Goal: Entertainment & Leisure: Consume media (video, audio)

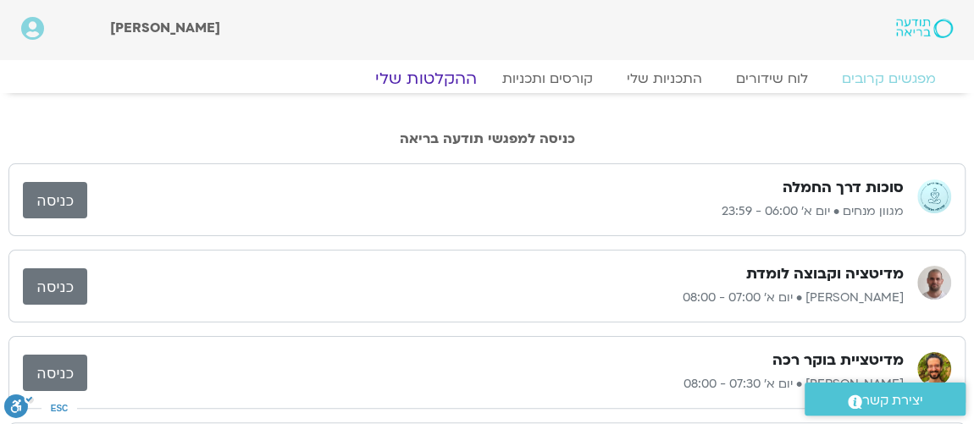
click at [430, 82] on link "ההקלטות שלי" at bounding box center [426, 79] width 142 height 20
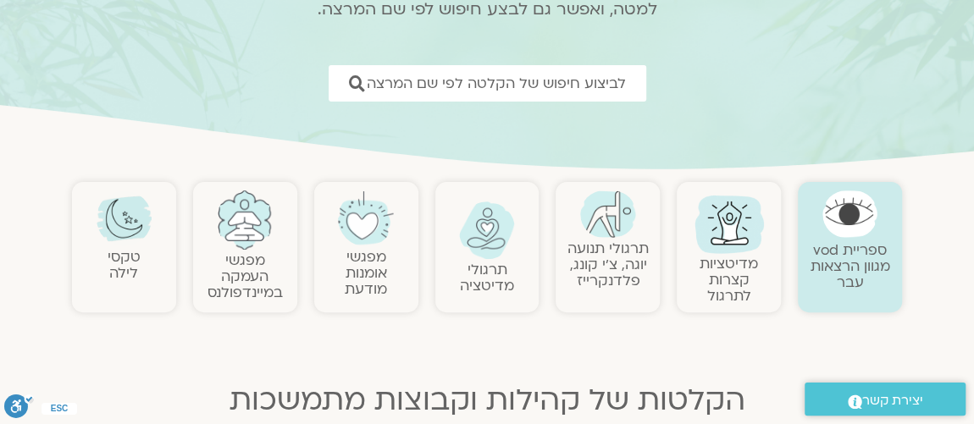
click at [736, 242] on img at bounding box center [729, 222] width 81 height 81
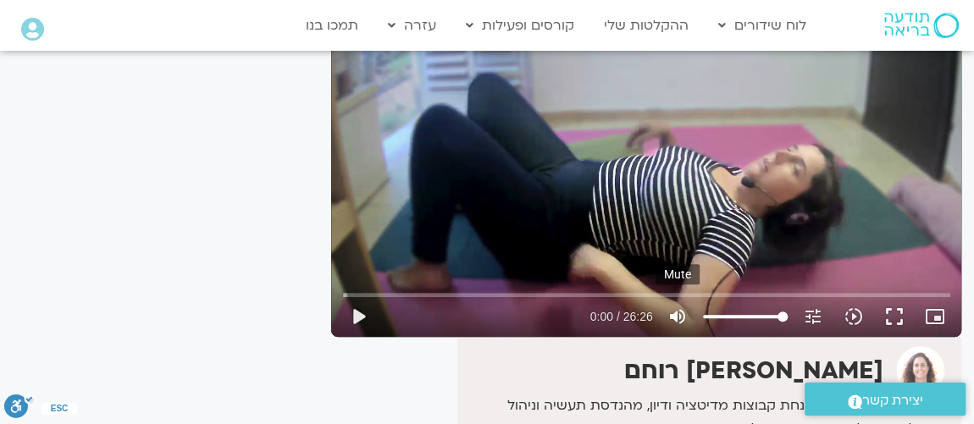
scroll to position [206, 0]
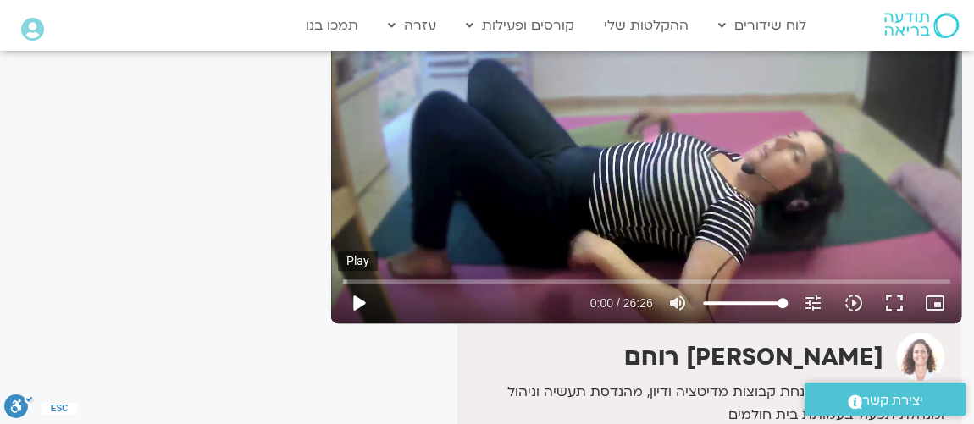
click at [364, 305] on button "play_arrow" at bounding box center [358, 303] width 41 height 41
click at [897, 304] on button "fullscreen" at bounding box center [894, 303] width 41 height 41
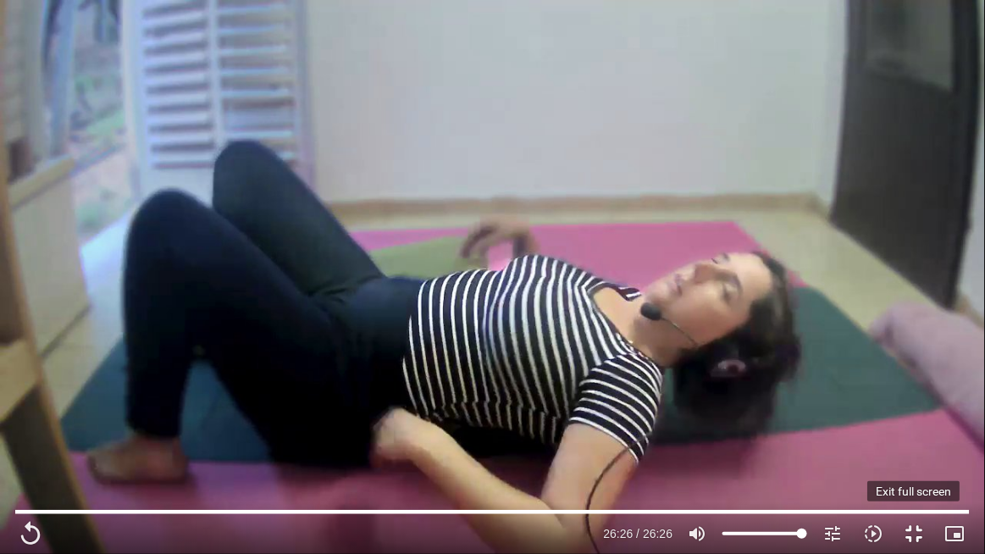
click at [912, 530] on button "fullscreen_exit" at bounding box center [914, 533] width 41 height 41
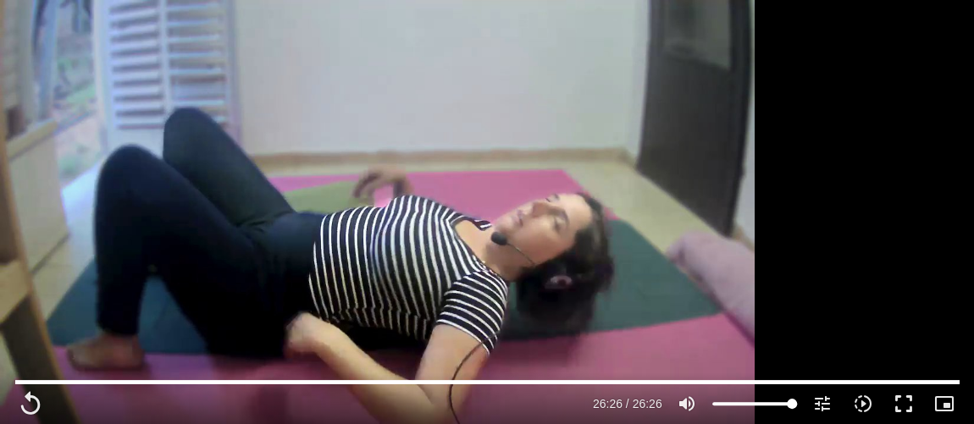
scroll to position [0, 0]
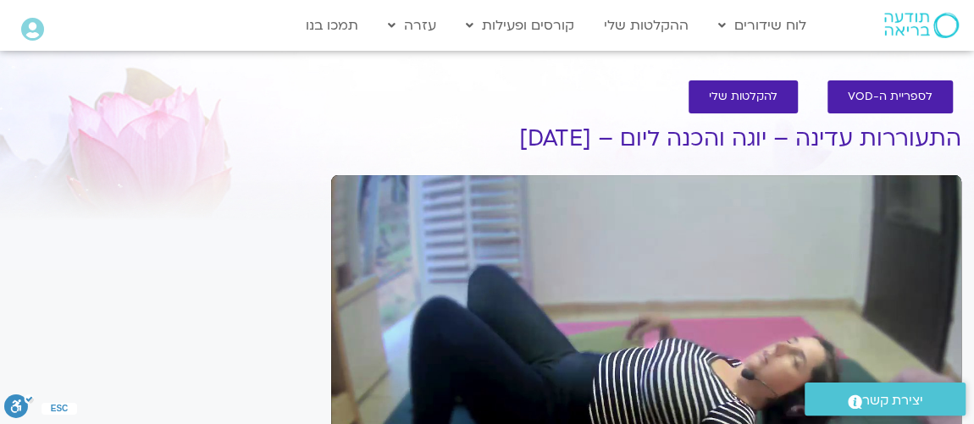
type input "1586.32"
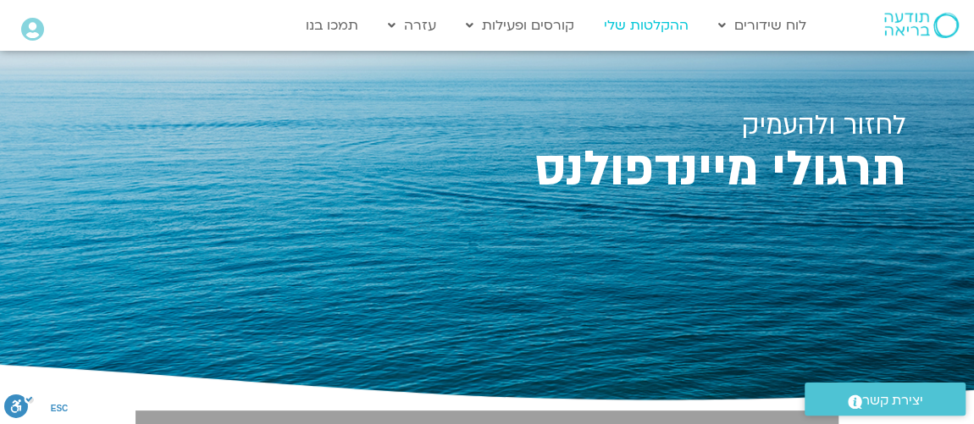
click at [661, 32] on link "ההקלטות שלי" at bounding box center [647, 25] width 102 height 32
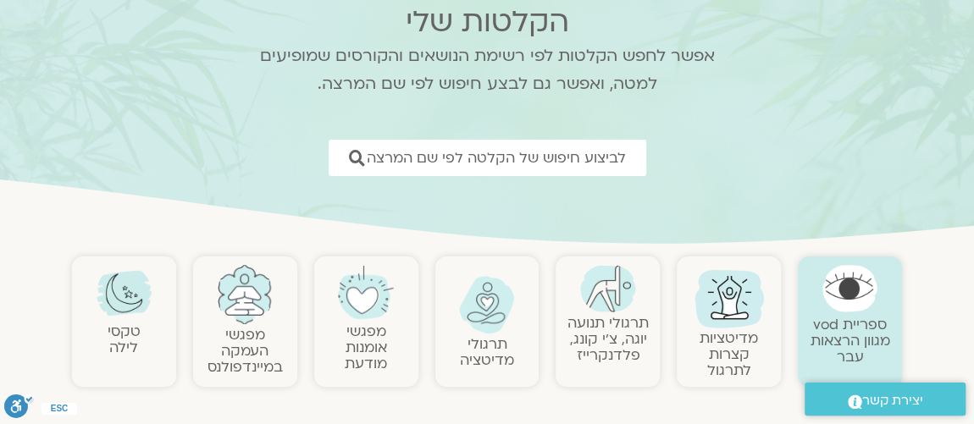
scroll to position [205, 0]
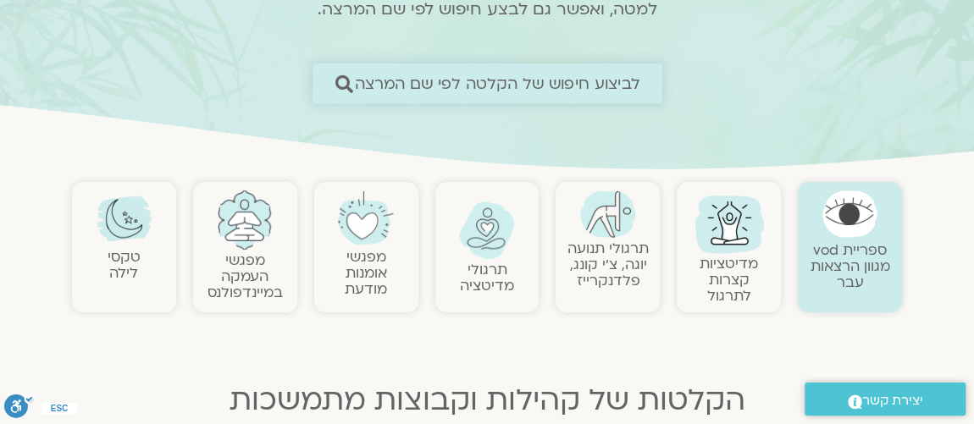
click at [573, 82] on span "לביצוע חיפוש של הקלטה לפי שם המרצה" at bounding box center [498, 84] width 286 height 18
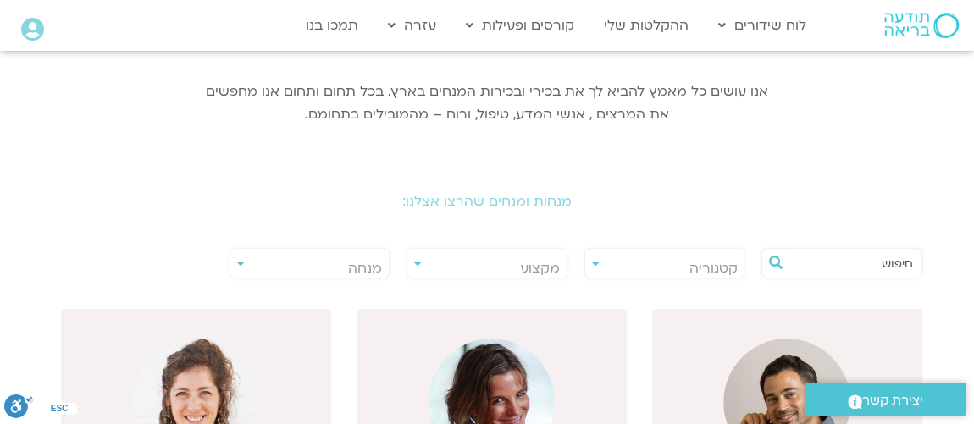
scroll to position [205, 0]
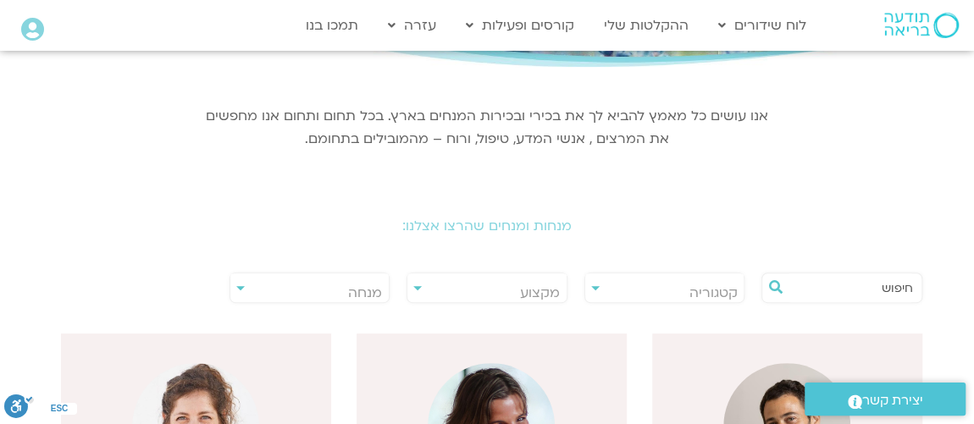
click at [238, 286] on div "**********" at bounding box center [310, 288] width 161 height 31
click at [237, 284] on span "מנחה" at bounding box center [309, 293] width 159 height 39
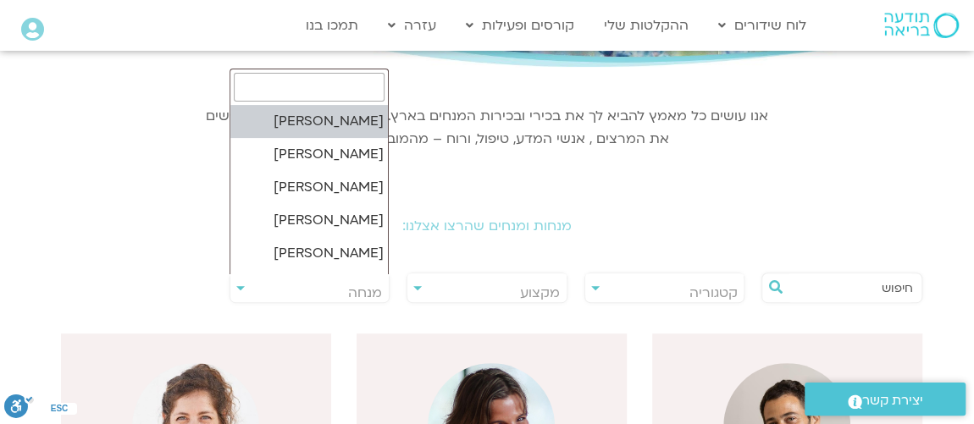
type input "t"
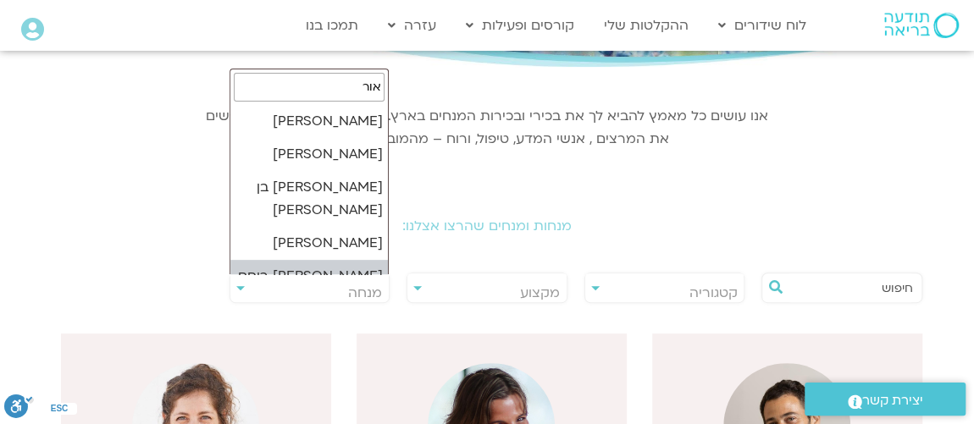
type input "אור"
select select "*****"
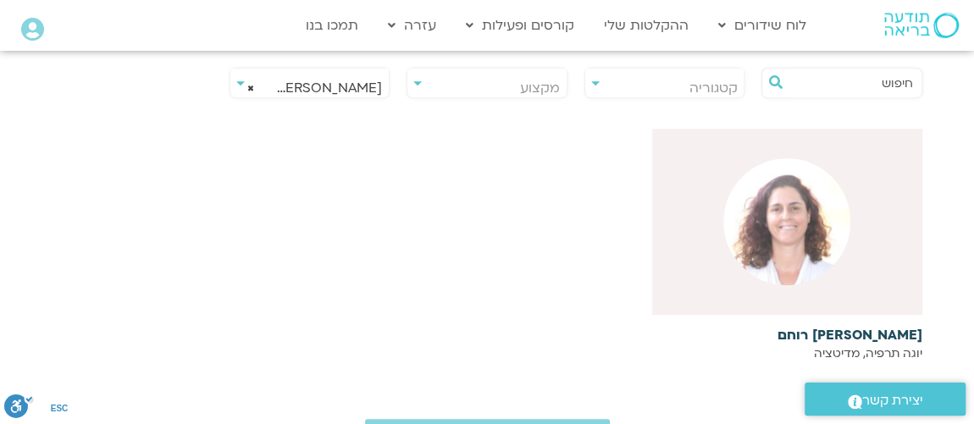
scroll to position [513, 0]
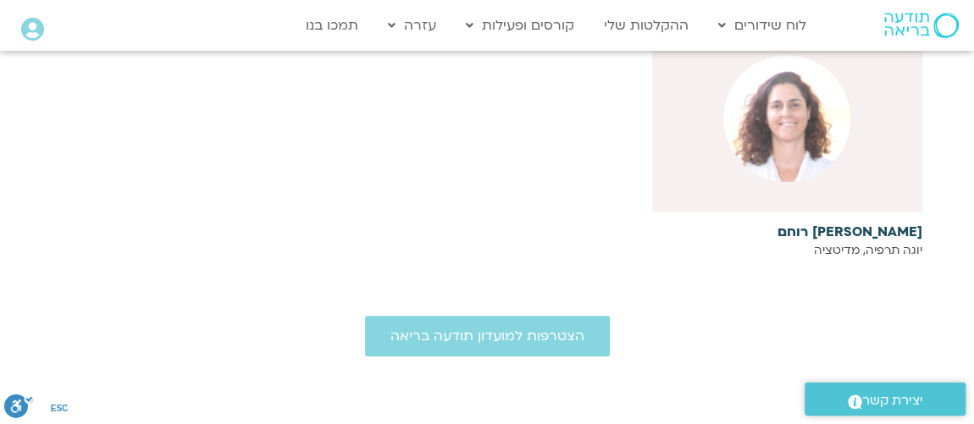
click at [756, 149] on img at bounding box center [787, 118] width 127 height 127
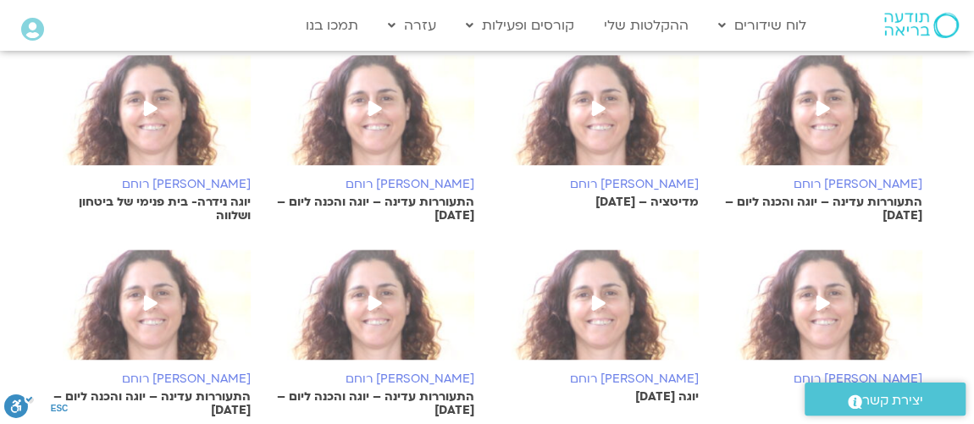
scroll to position [513, 0]
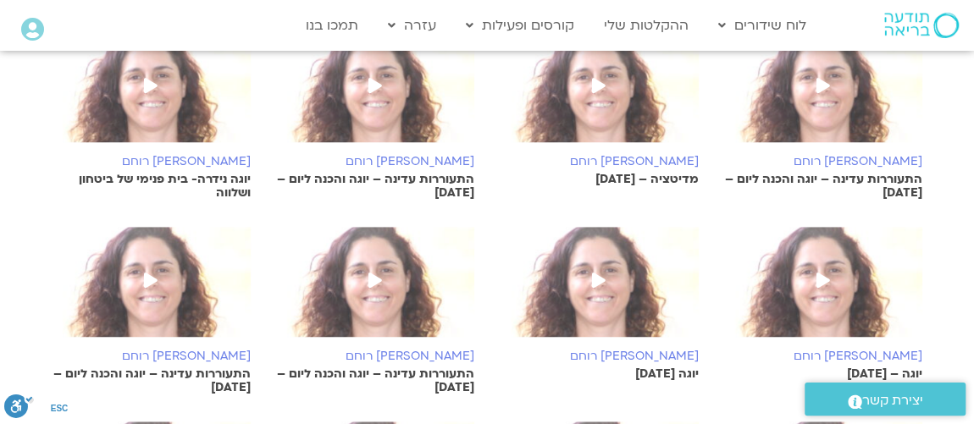
click at [833, 115] on img at bounding box center [823, 95] width 199 height 127
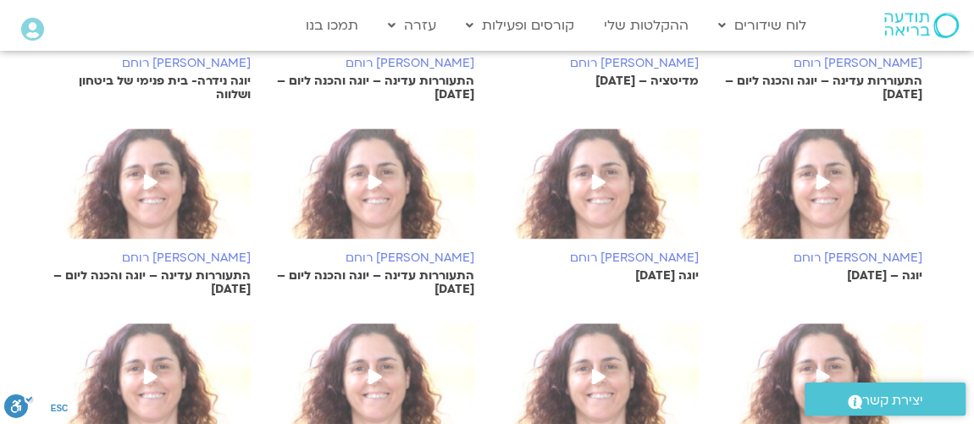
scroll to position [509, 0]
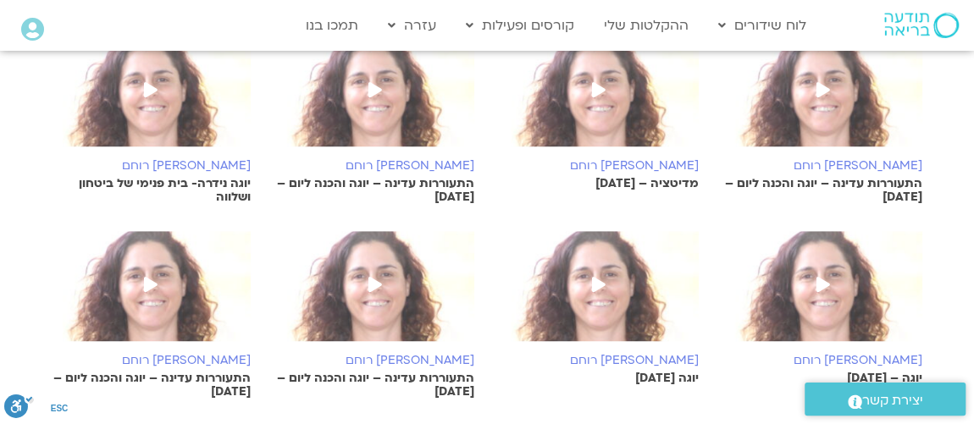
click at [821, 93] on icon at bounding box center [824, 89] width 14 height 15
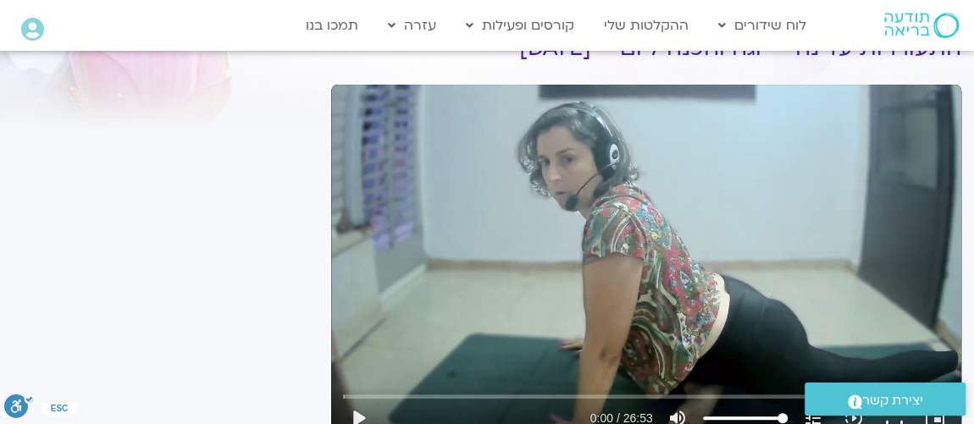
scroll to position [205, 0]
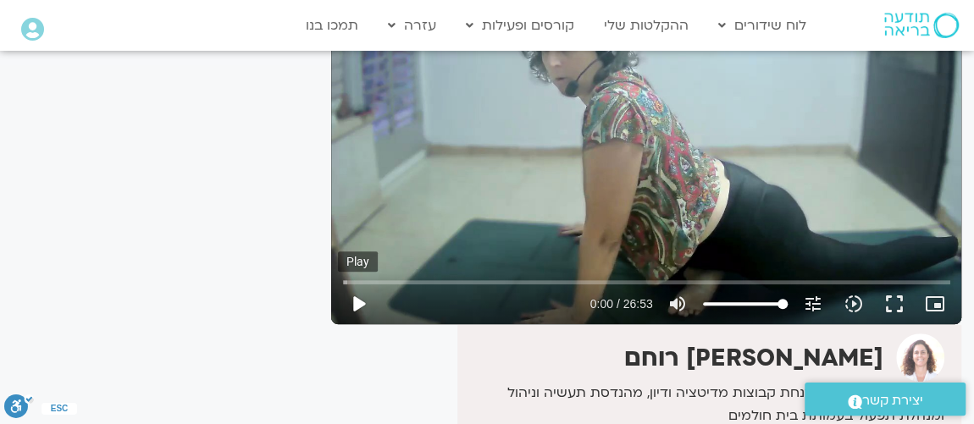
click at [358, 301] on button "play_arrow" at bounding box center [358, 304] width 41 height 41
click at [449, 202] on div "Skip Ad 2:37 pause 0:12 / 26:53 volume_up Mute tune Resolution Auto 720p slow_m…" at bounding box center [646, 147] width 630 height 354
type input "12.470515"
